Goal: Complete application form

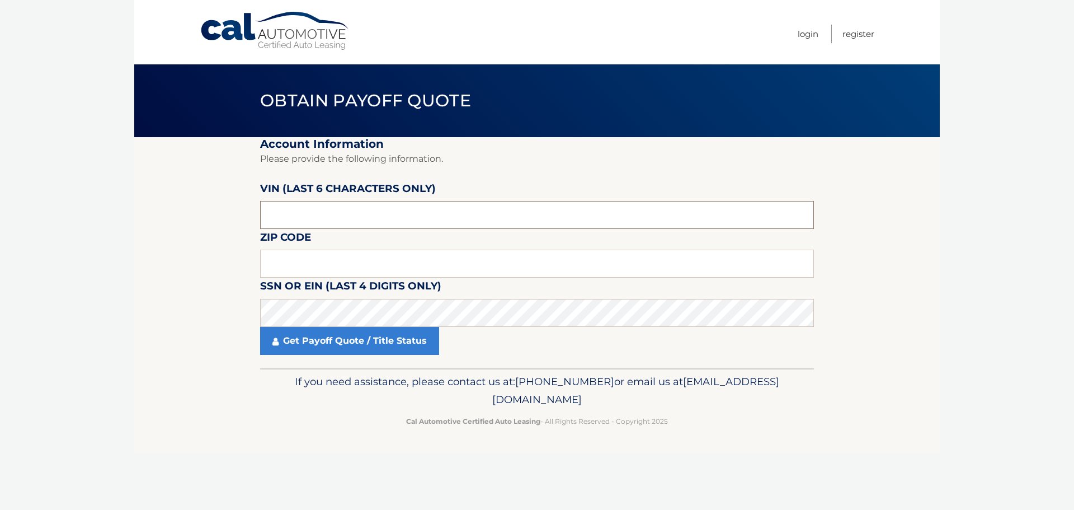
click at [383, 209] on input "text" at bounding box center [537, 215] width 554 height 28
type input "163821"
click at [333, 262] on input "text" at bounding box center [537, 263] width 554 height 28
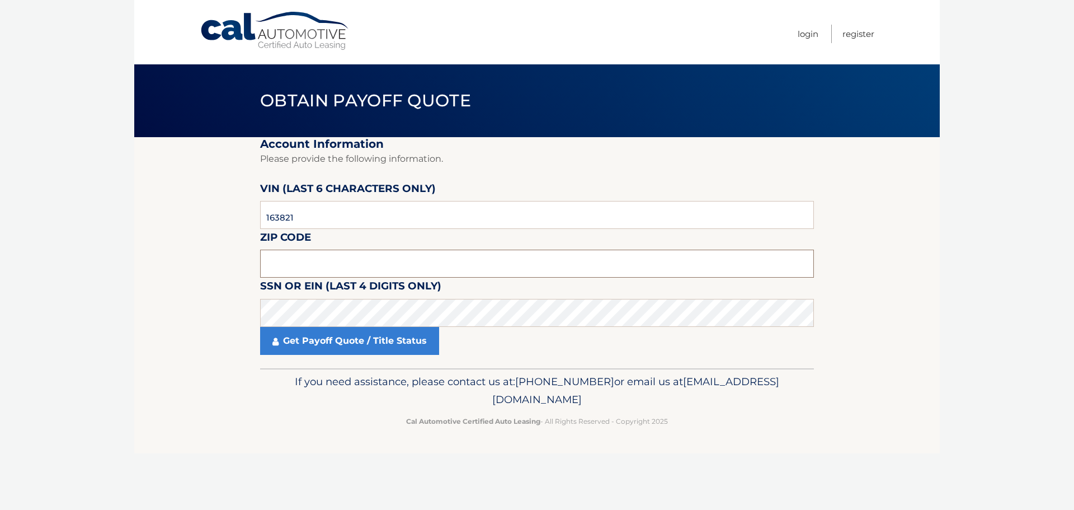
click at [332, 269] on input "text" at bounding box center [537, 263] width 554 height 28
type input "08080"
click at [335, 356] on fieldset "Account Information Please provide the following information. [PERSON_NAME] (la…" at bounding box center [537, 252] width 554 height 231
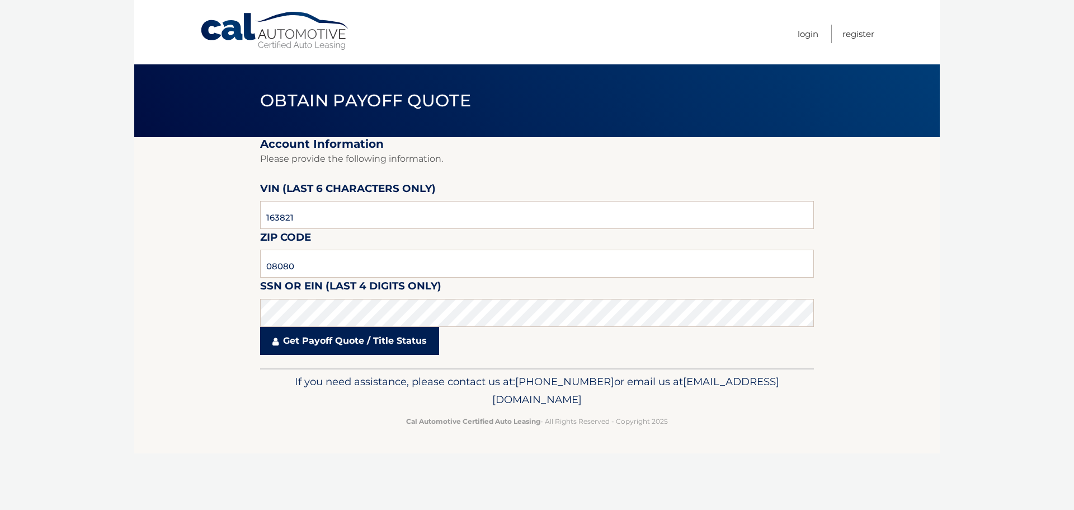
click at [333, 349] on link "Get Payoff Quote / Title Status" at bounding box center [349, 341] width 179 height 28
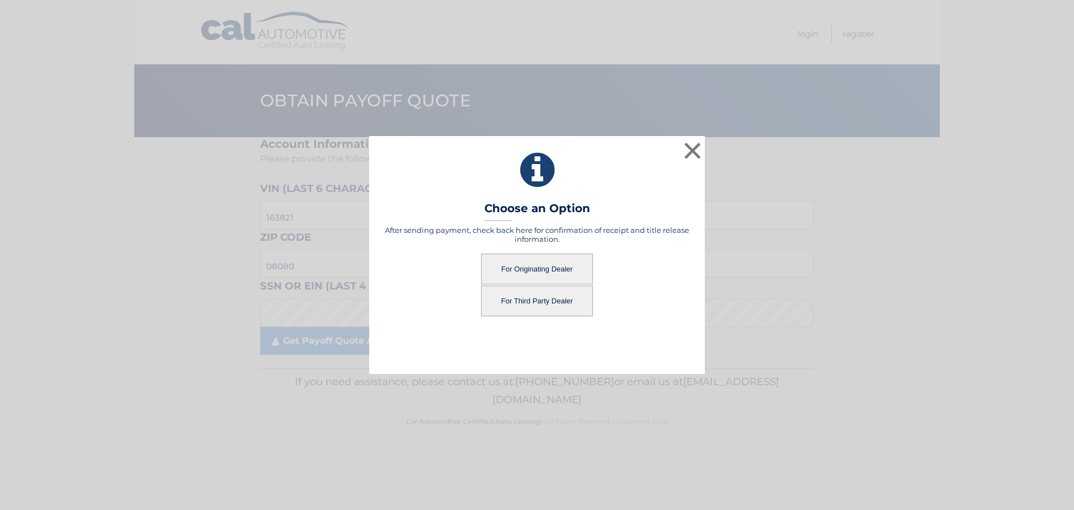
click at [564, 258] on button "For Originating Dealer" at bounding box center [537, 268] width 112 height 31
click at [561, 261] on button "For Originating Dealer" at bounding box center [537, 268] width 112 height 31
click at [555, 268] on button "For Originating Dealer" at bounding box center [537, 268] width 112 height 31
click at [521, 270] on button "For Originating Dealer" at bounding box center [537, 268] width 112 height 31
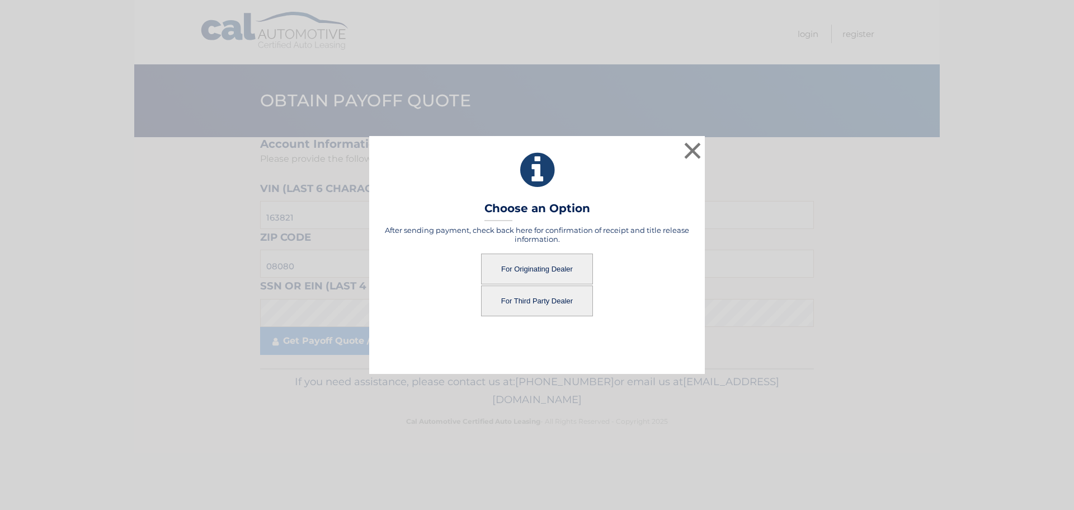
click at [538, 269] on button "For Originating Dealer" at bounding box center [537, 268] width 112 height 31
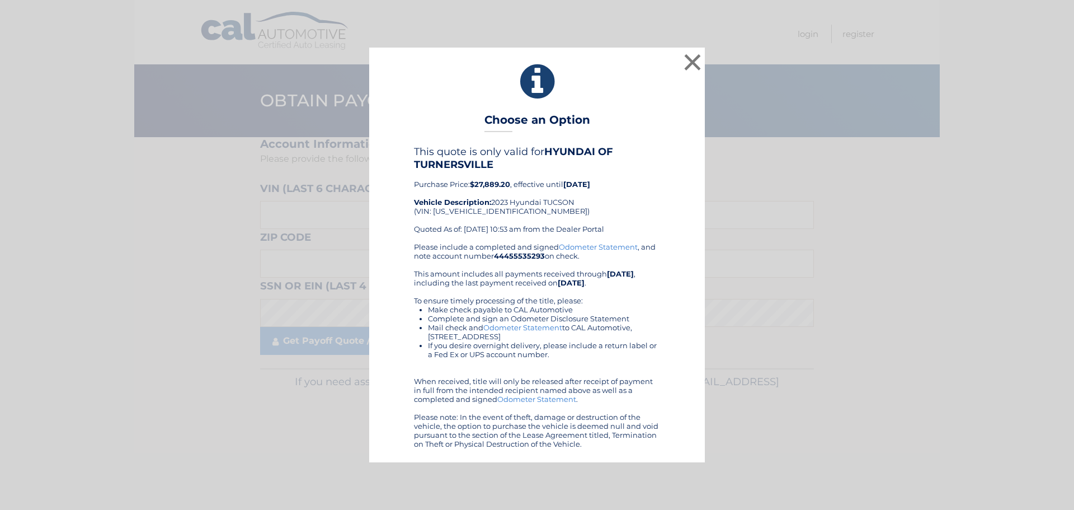
click at [593, 248] on link "Odometer Statement" at bounding box center [598, 246] width 79 height 9
